Goal: Navigation & Orientation: Understand site structure

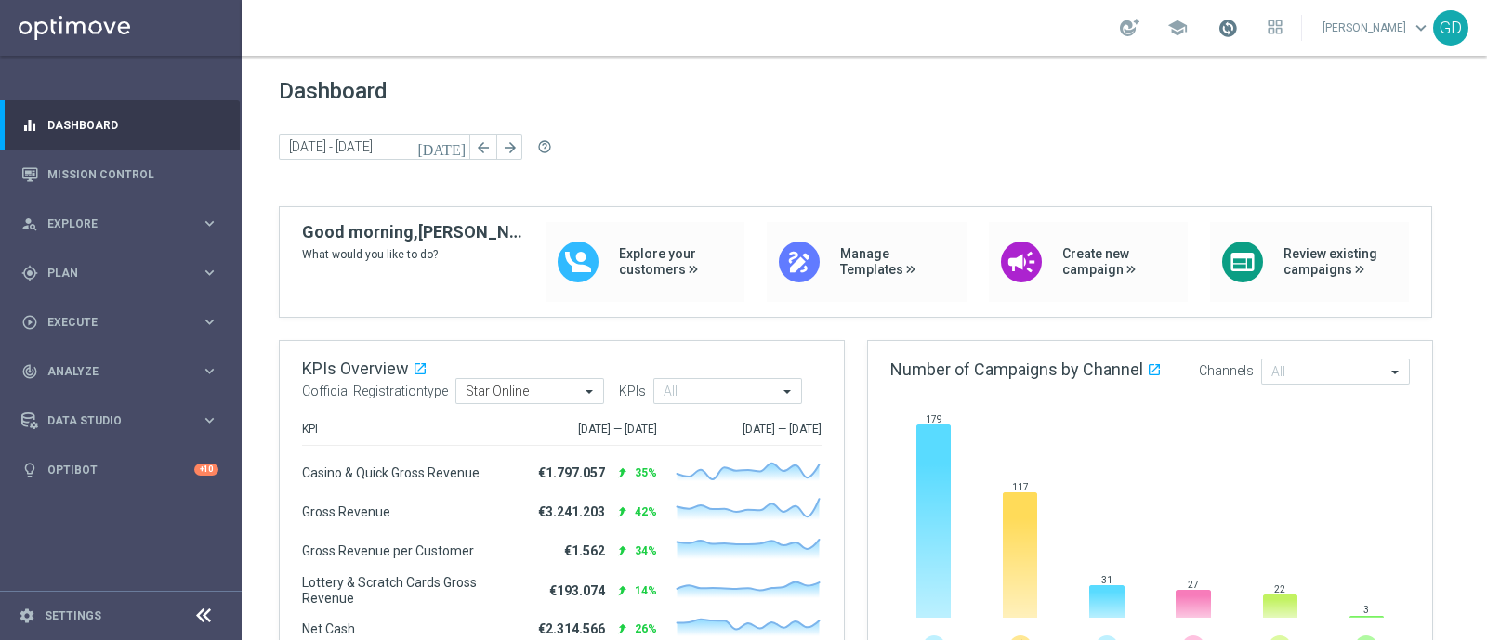
click at [1238, 27] on span at bounding box center [1227, 28] width 20 height 20
click at [1088, 136] on icon "watch_later" at bounding box center [1081, 137] width 13 height 13
click at [1238, 29] on span at bounding box center [1227, 28] width 20 height 20
click at [1238, 28] on span at bounding box center [1227, 28] width 20 height 20
